Goal: Task Accomplishment & Management: Manage account settings

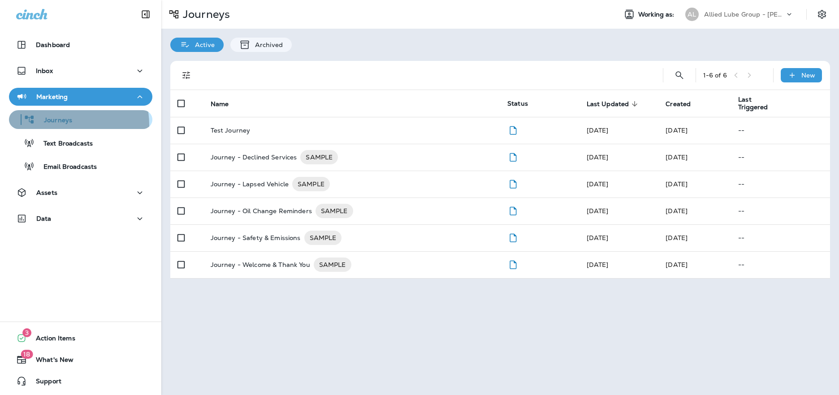
click at [62, 125] on div "Journeys" at bounding box center [43, 119] width 60 height 13
click at [813, 77] on p "New" at bounding box center [809, 75] width 14 height 7
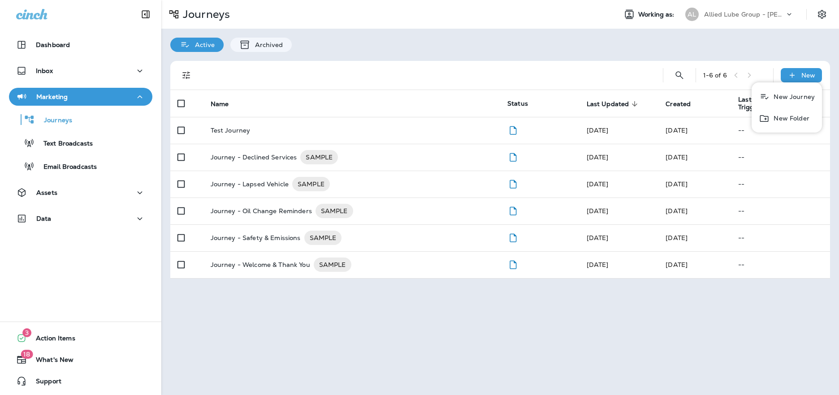
click at [790, 100] on p "New Journey" at bounding box center [792, 96] width 45 height 7
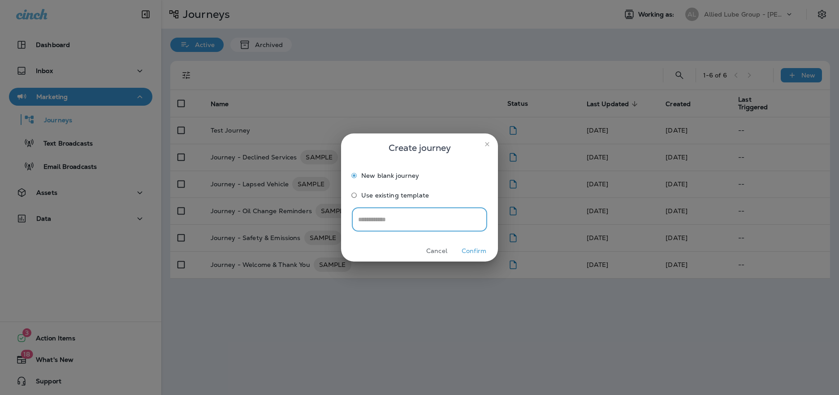
click at [432, 221] on input "text" at bounding box center [419, 220] width 135 height 24
type input "******"
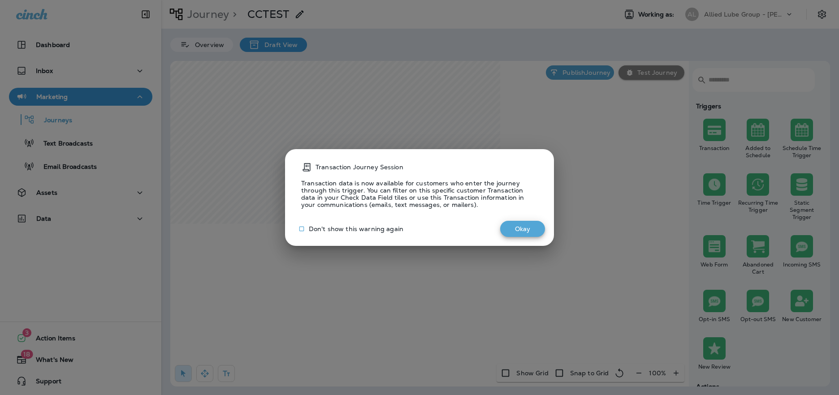
click at [519, 231] on button "Okay" at bounding box center [522, 229] width 45 height 17
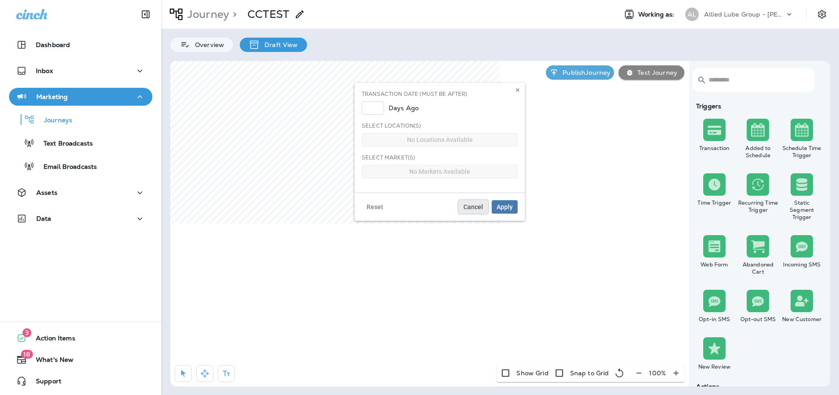
click at [479, 206] on span "Cancel" at bounding box center [474, 207] width 20 height 6
click at [468, 204] on span "Cancel" at bounding box center [474, 207] width 20 height 6
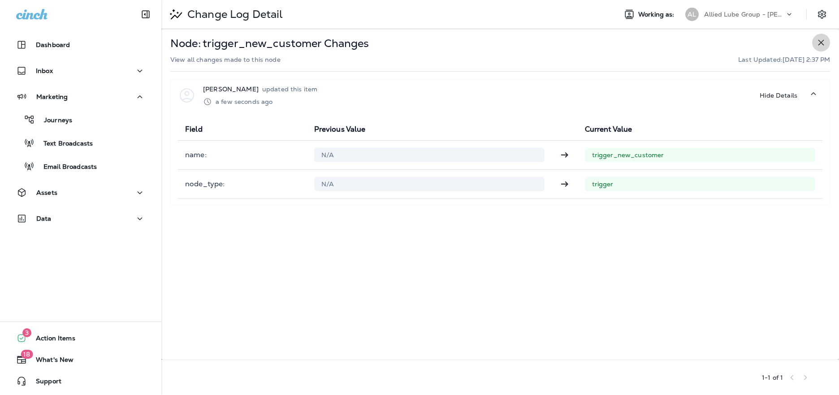
click at [818, 42] on icon "button" at bounding box center [821, 42] width 11 height 11
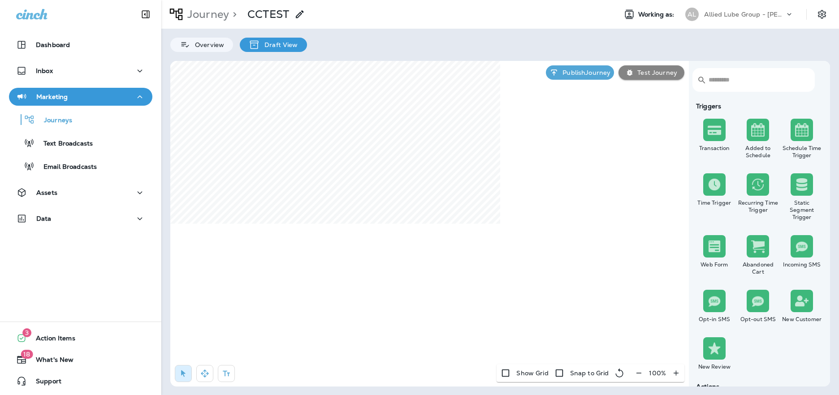
click at [254, 151] on div "Dashboard Inbox Marketing Journeys Text Broadcasts Email Broadcasts Assets Data…" at bounding box center [419, 197] width 839 height 395
click at [264, 44] on p "Draft View" at bounding box center [279, 44] width 38 height 7
drag, startPoint x: 715, startPoint y: 134, endPoint x: 547, endPoint y: 364, distance: 284.4
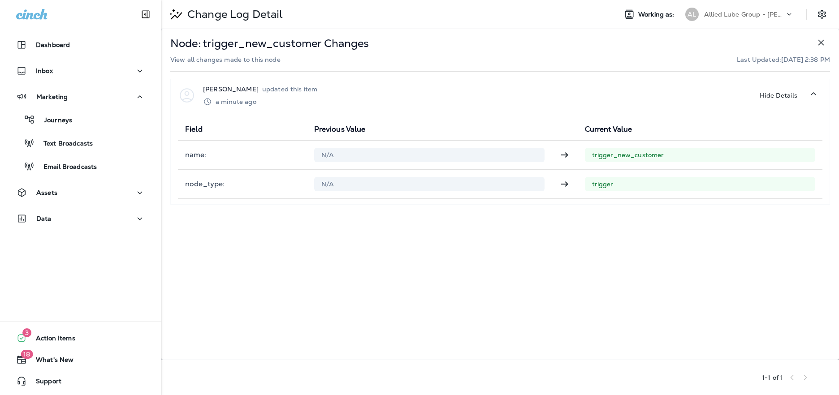
click at [589, 186] on div "trigger" at bounding box center [700, 184] width 230 height 14
click at [601, 185] on p "trigger" at bounding box center [700, 184] width 216 height 7
click at [565, 185] on icon at bounding box center [564, 184] width 11 height 11
click at [223, 189] on p "node_type :" at bounding box center [242, 184] width 115 height 9
drag, startPoint x: 591, startPoint y: 185, endPoint x: 604, endPoint y: 183, distance: 13.2
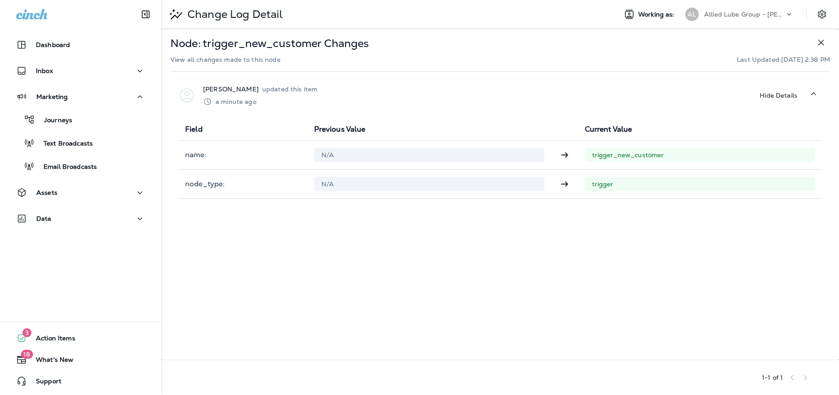
click at [596, 184] on div "trigger" at bounding box center [700, 184] width 230 height 14
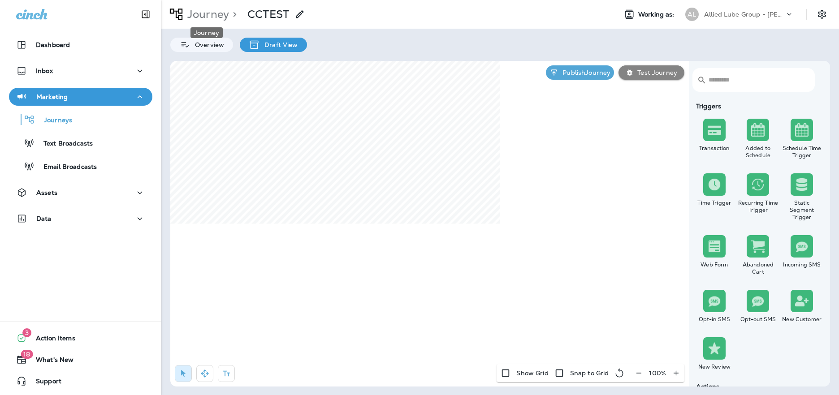
click at [213, 16] on p "Journey" at bounding box center [206, 14] width 45 height 13
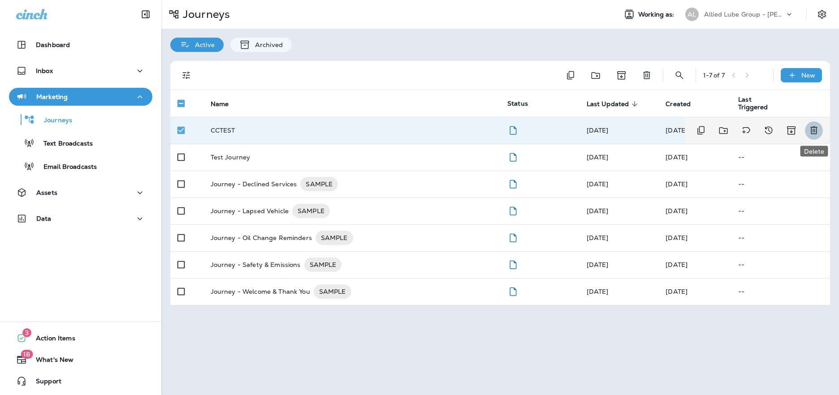
click at [814, 130] on icon "Delete" at bounding box center [814, 130] width 11 height 11
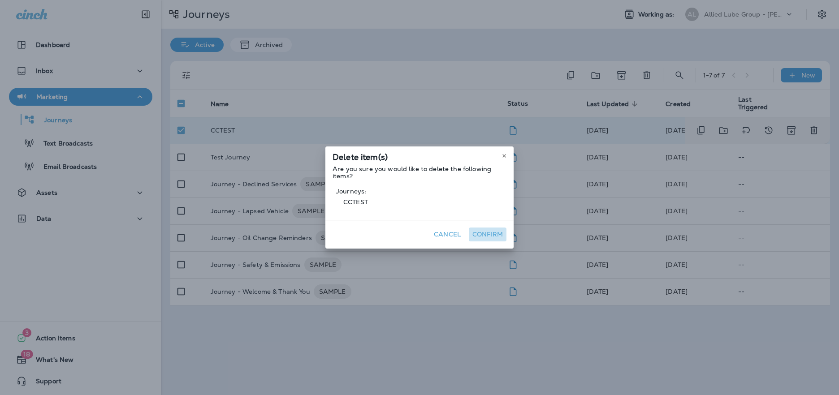
click at [490, 236] on button "Confirm" at bounding box center [488, 235] width 38 height 14
